Goal: Purchase product/service

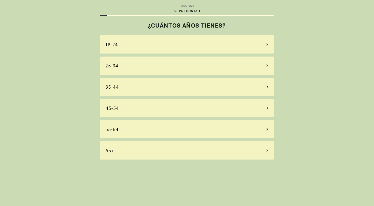
click at [141, 111] on div "45-54" at bounding box center [187, 108] width 174 height 18
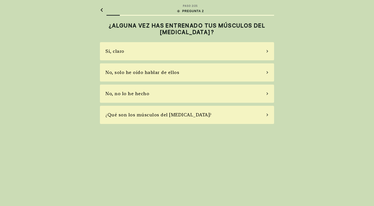
click at [185, 51] on div "Sí, claro" at bounding box center [187, 51] width 174 height 18
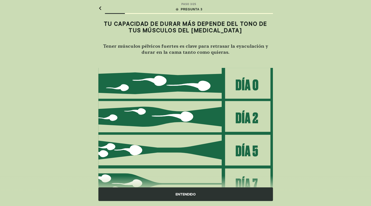
scroll to position [29, 0]
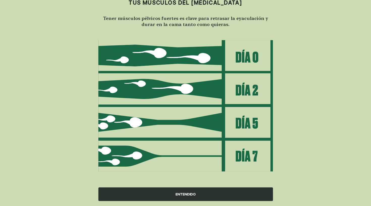
click at [188, 195] on div "ENTENDIDO" at bounding box center [185, 194] width 174 height 14
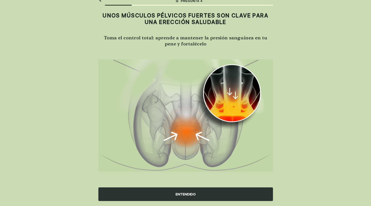
scroll to position [10, 0]
click at [188, 192] on div "ENTENDIDO" at bounding box center [185, 194] width 174 height 14
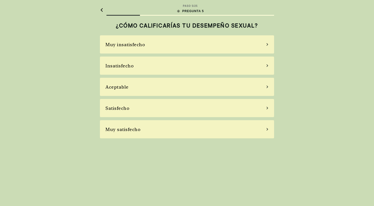
click at [163, 83] on div "Aceptable" at bounding box center [187, 87] width 174 height 18
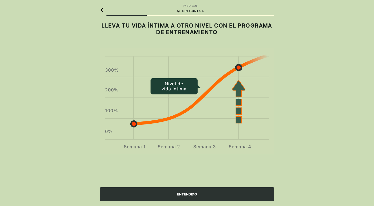
click at [180, 193] on div "ENTENDIDO" at bounding box center [187, 194] width 174 height 14
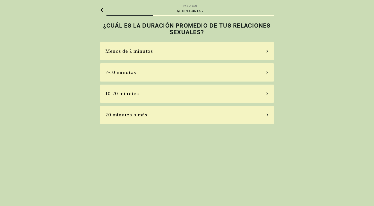
click at [163, 94] on div "10-20 minutos" at bounding box center [187, 93] width 174 height 18
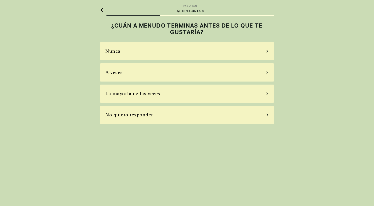
click at [187, 75] on div "A veces" at bounding box center [187, 72] width 174 height 18
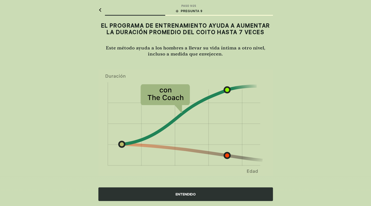
click at [188, 193] on div "ENTENDIDO" at bounding box center [185, 194] width 174 height 14
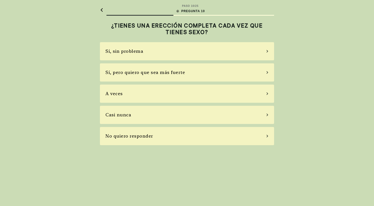
click at [189, 97] on div "A veces" at bounding box center [187, 93] width 174 height 18
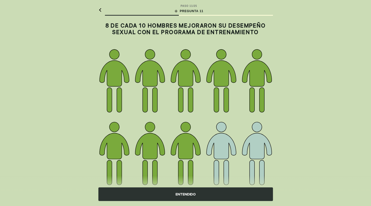
click at [194, 192] on div "ENTENDIDO" at bounding box center [185, 194] width 174 height 14
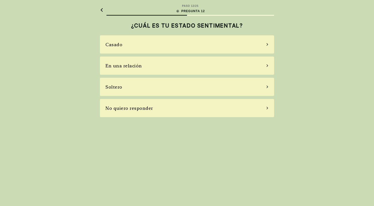
click at [193, 44] on div "Casado" at bounding box center [187, 44] width 174 height 18
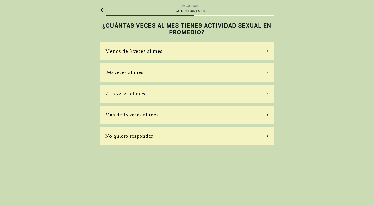
click at [198, 53] on div "Menos de 3 veces al mes" at bounding box center [187, 51] width 174 height 18
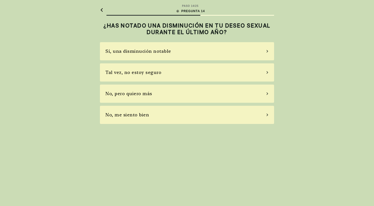
click at [199, 56] on div "Sí, una disminución notable" at bounding box center [187, 51] width 174 height 18
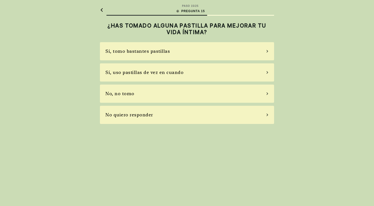
click at [179, 76] on div "Sí, uso pastillas de vez en cuando" at bounding box center [187, 72] width 174 height 18
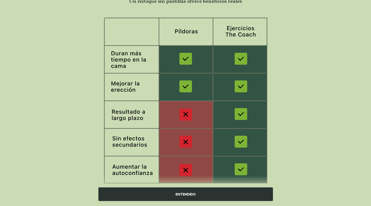
scroll to position [62, 0]
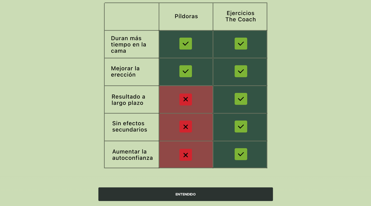
click at [186, 194] on div "ENTENDIDO" at bounding box center [185, 194] width 174 height 14
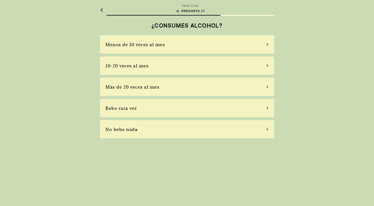
click at [174, 44] on div "Menos de 10 veces al mes" at bounding box center [187, 44] width 174 height 18
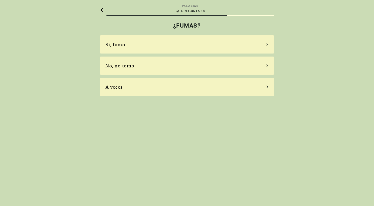
click at [172, 68] on div "No, no tomo" at bounding box center [187, 65] width 174 height 18
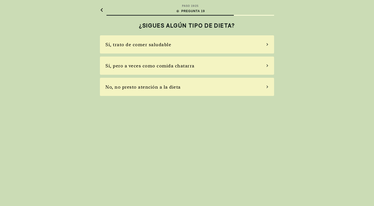
click at [179, 65] on div "Sí, pero a veces como comida chatarra" at bounding box center [150, 65] width 89 height 7
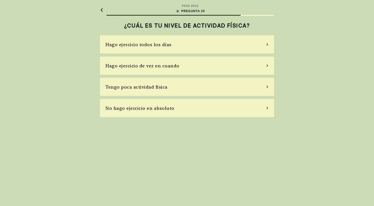
click at [184, 63] on div "Hago ejercicio de vez en cuando" at bounding box center [187, 65] width 174 height 18
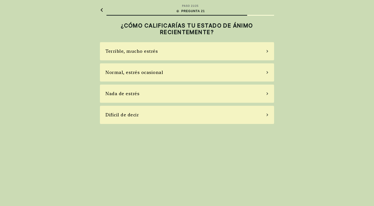
click at [188, 73] on div "Normal, estrés ocasional" at bounding box center [187, 72] width 174 height 18
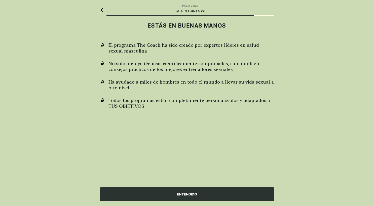
click at [171, 195] on div "ENTENDIDO" at bounding box center [187, 194] width 174 height 14
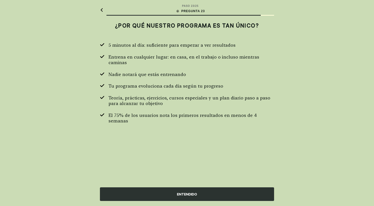
click at [172, 194] on div "ENTENDIDO" at bounding box center [187, 194] width 174 height 14
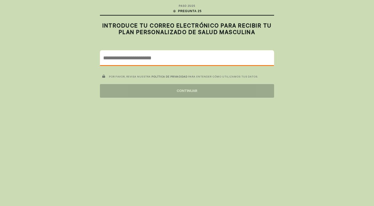
click at [152, 58] on input "email" at bounding box center [187, 57] width 174 height 15
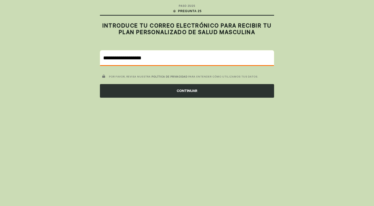
type input "**********"
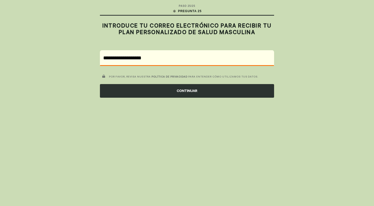
click at [173, 89] on div "CONTINUAR" at bounding box center [187, 91] width 174 height 14
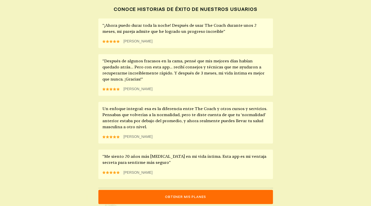
scroll to position [395, 0]
